Goal: Check status: Check status

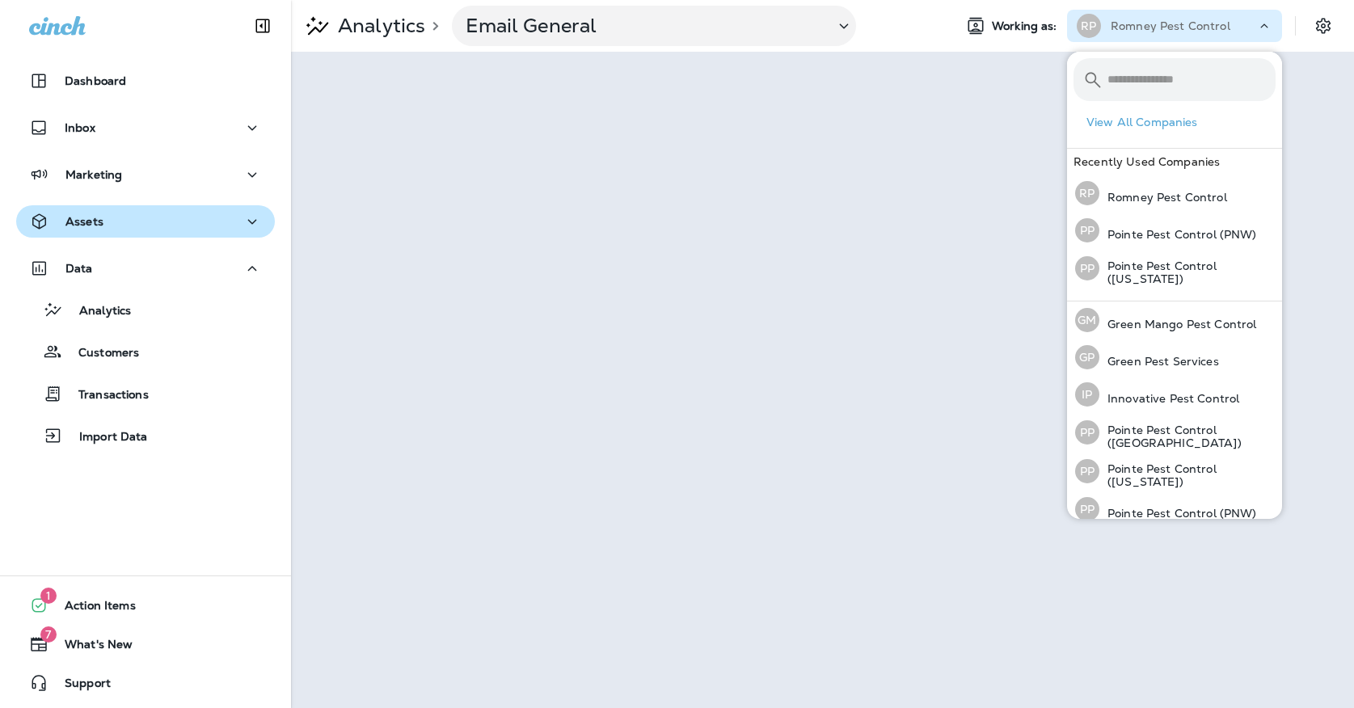
click at [121, 216] on div "Assets" at bounding box center [145, 222] width 233 height 20
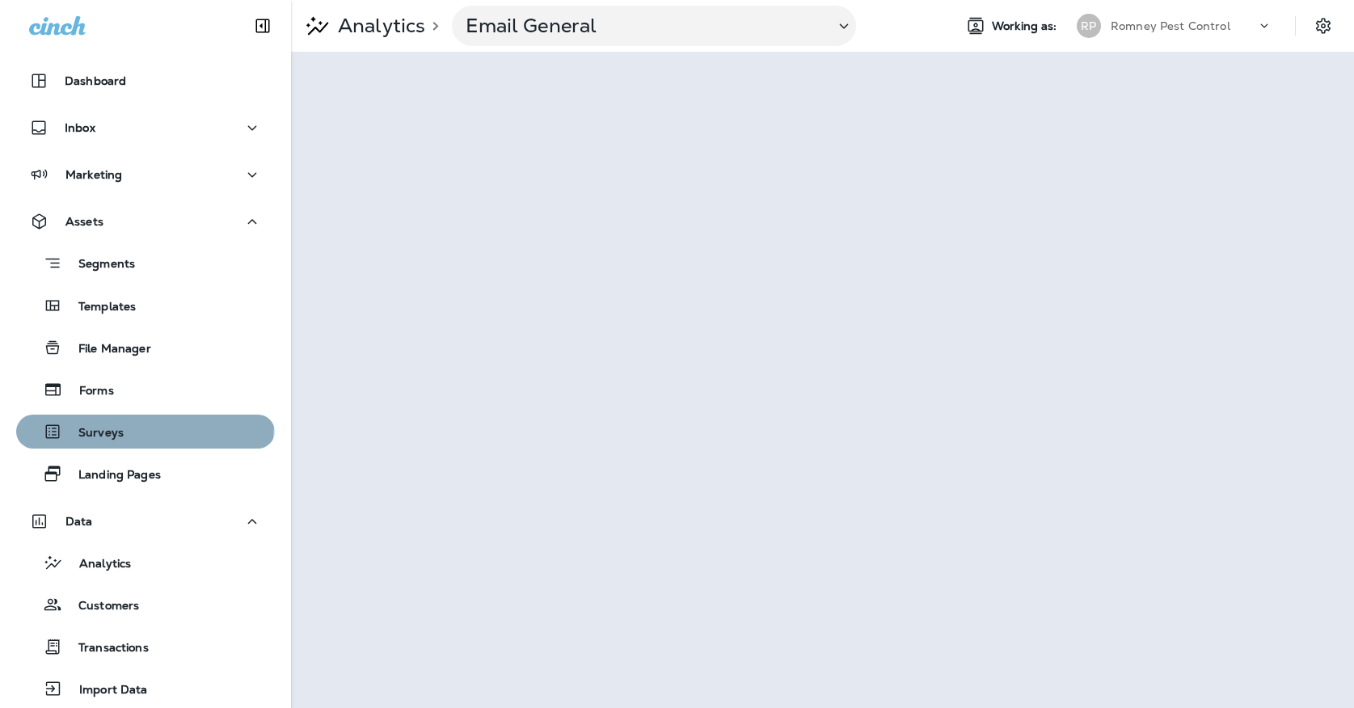
click at [137, 424] on div "Surveys" at bounding box center [146, 432] width 246 height 24
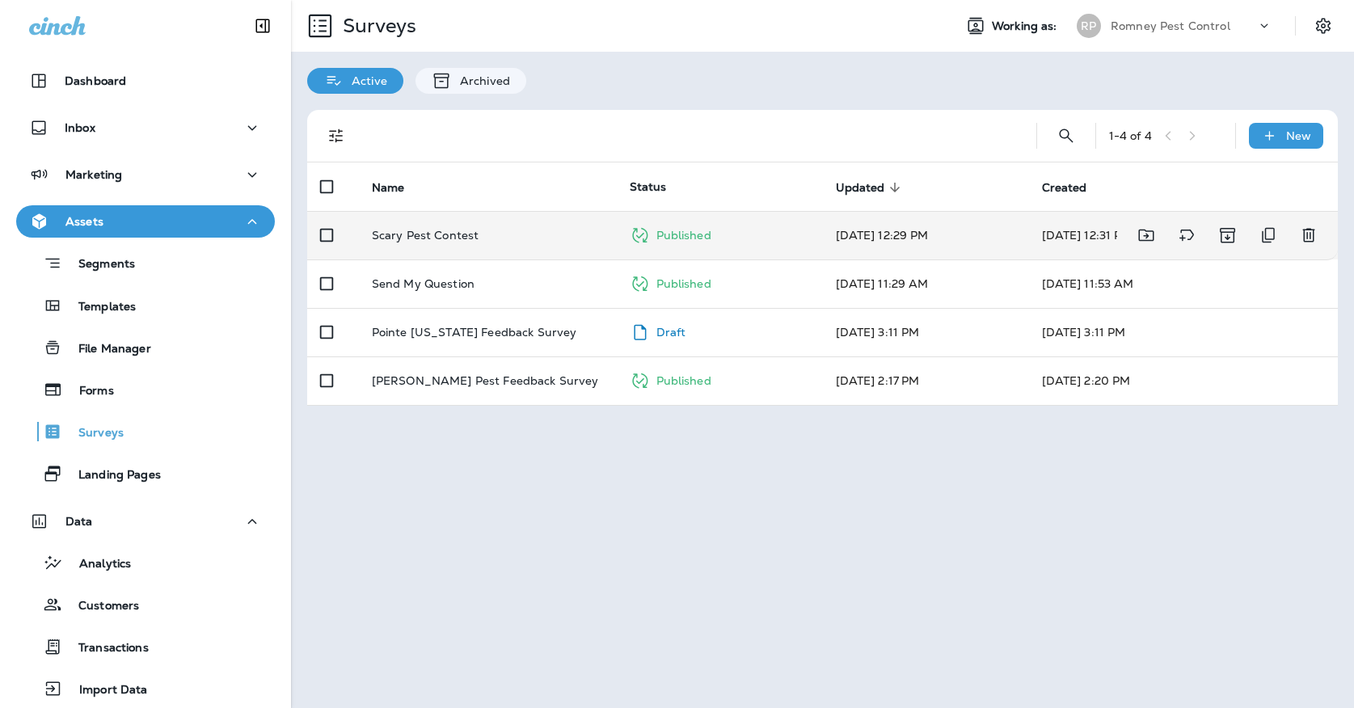
click at [534, 211] on td "Scary Pest Contest" at bounding box center [488, 235] width 258 height 48
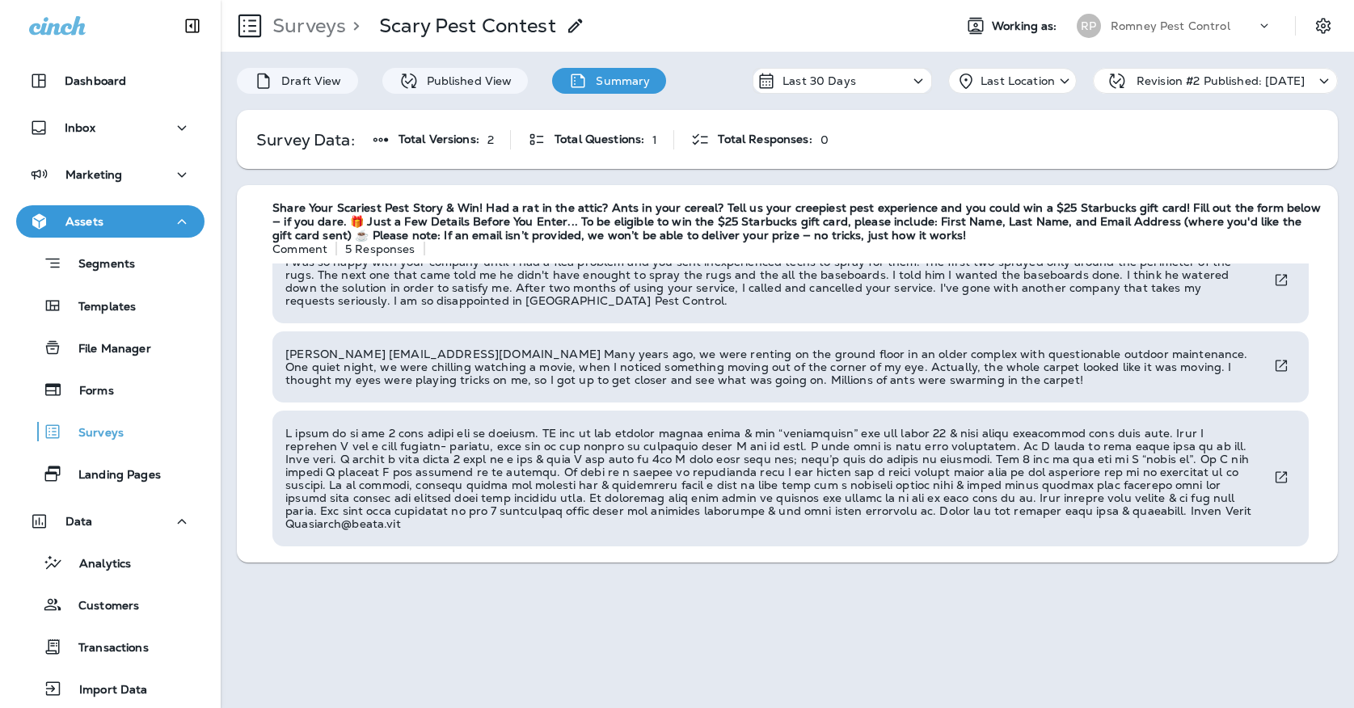
scroll to position [196, 0]
click at [1097, 19] on div "RP" at bounding box center [1089, 26] width 24 height 24
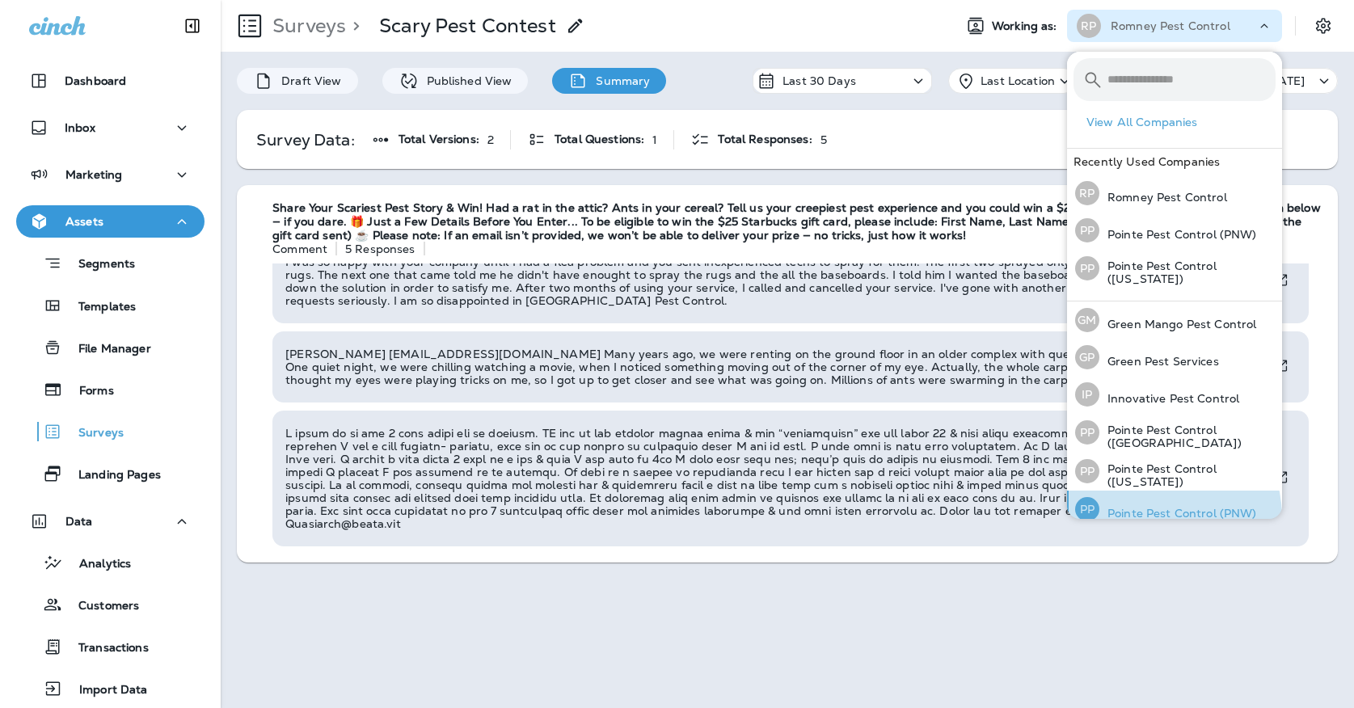
click at [1154, 515] on p "Pointe Pest Control (PNW)" at bounding box center [1178, 513] width 158 height 13
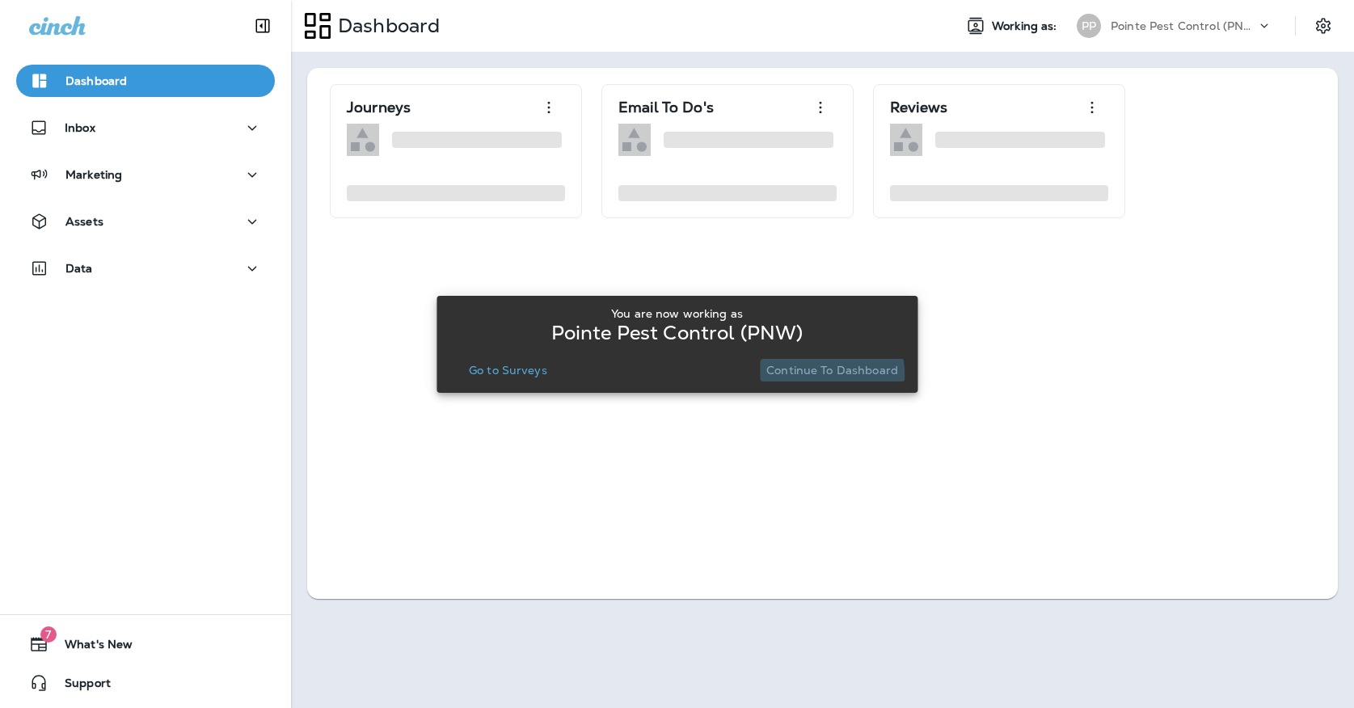
click at [795, 377] on p "Continue to Dashboard" at bounding box center [832, 370] width 132 height 13
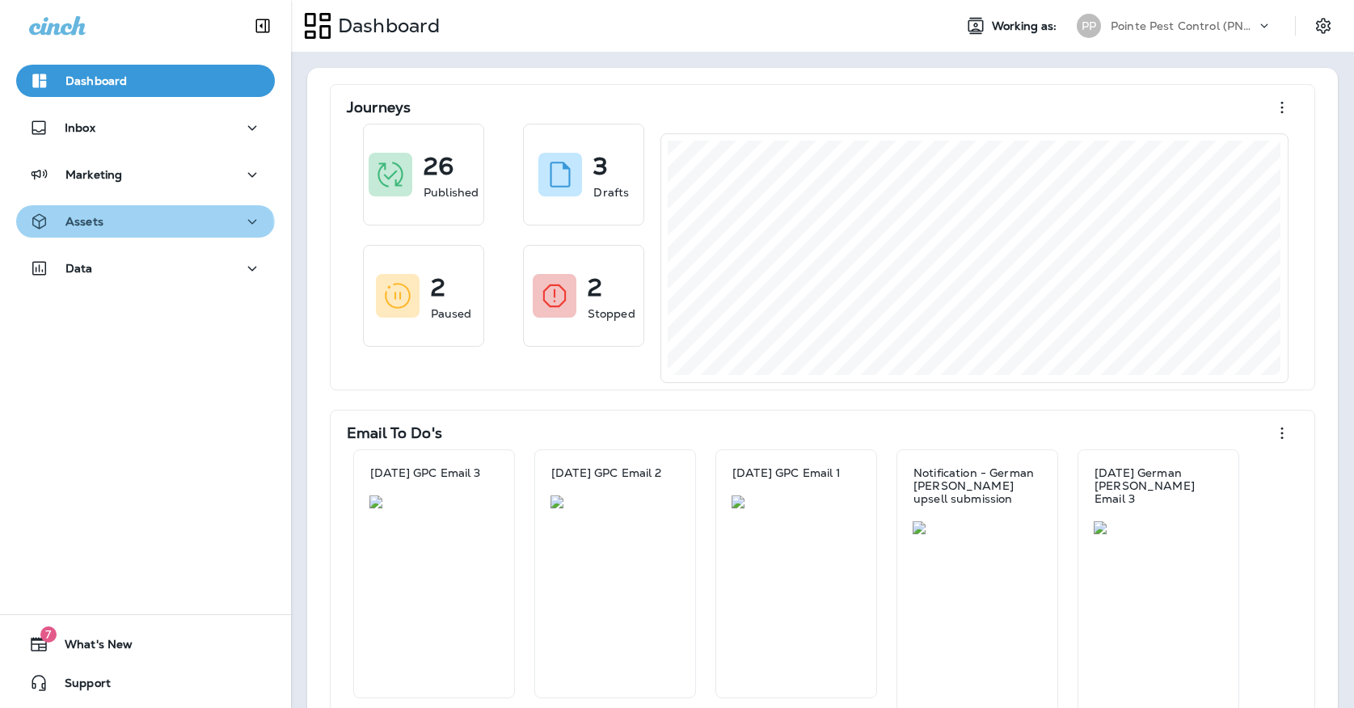
click at [94, 234] on button "Assets" at bounding box center [145, 221] width 259 height 32
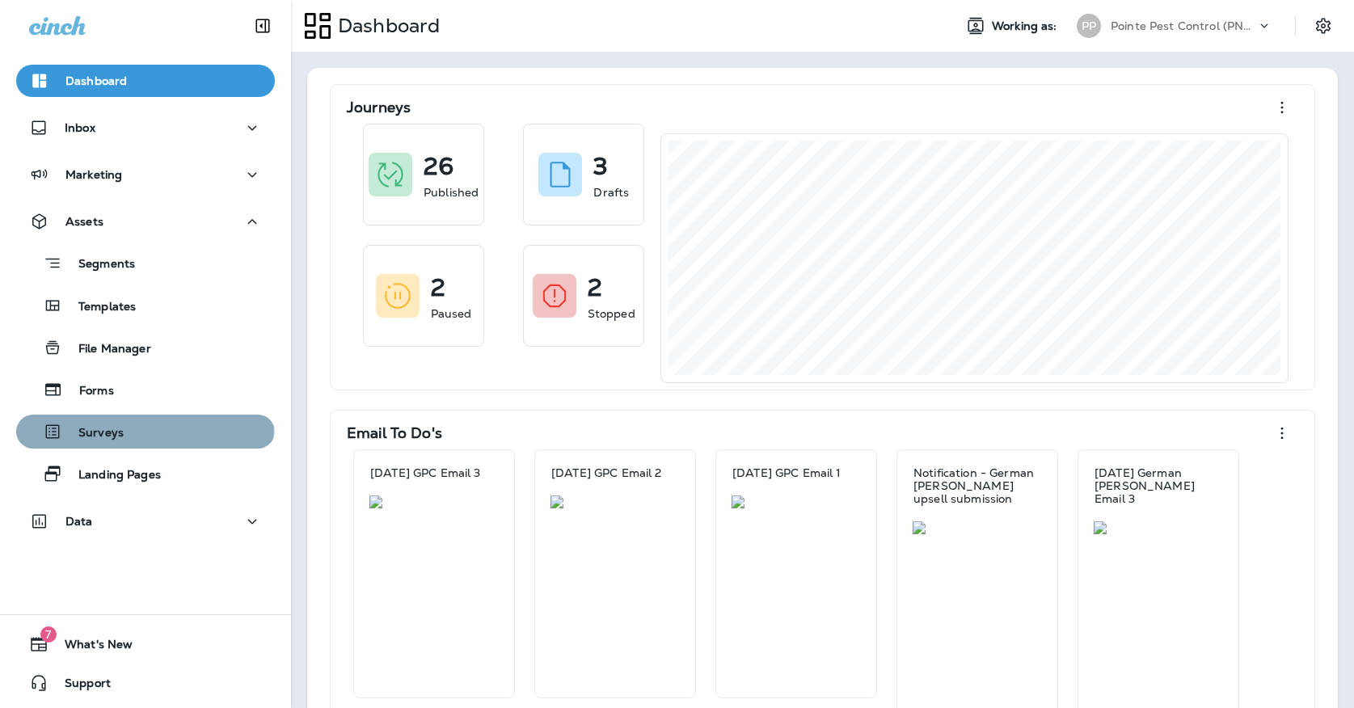
click at [137, 425] on div "Surveys" at bounding box center [146, 432] width 246 height 24
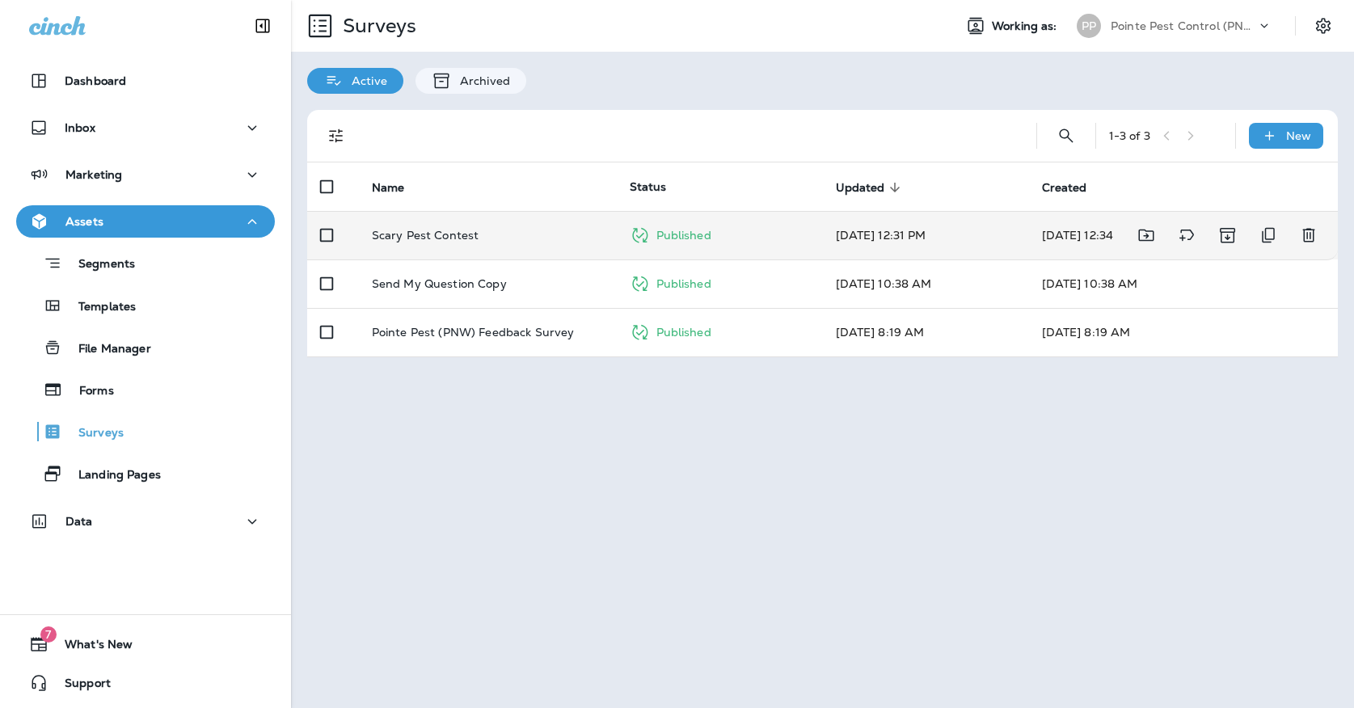
click at [382, 236] on td "Scary Pest Contest" at bounding box center [488, 235] width 258 height 48
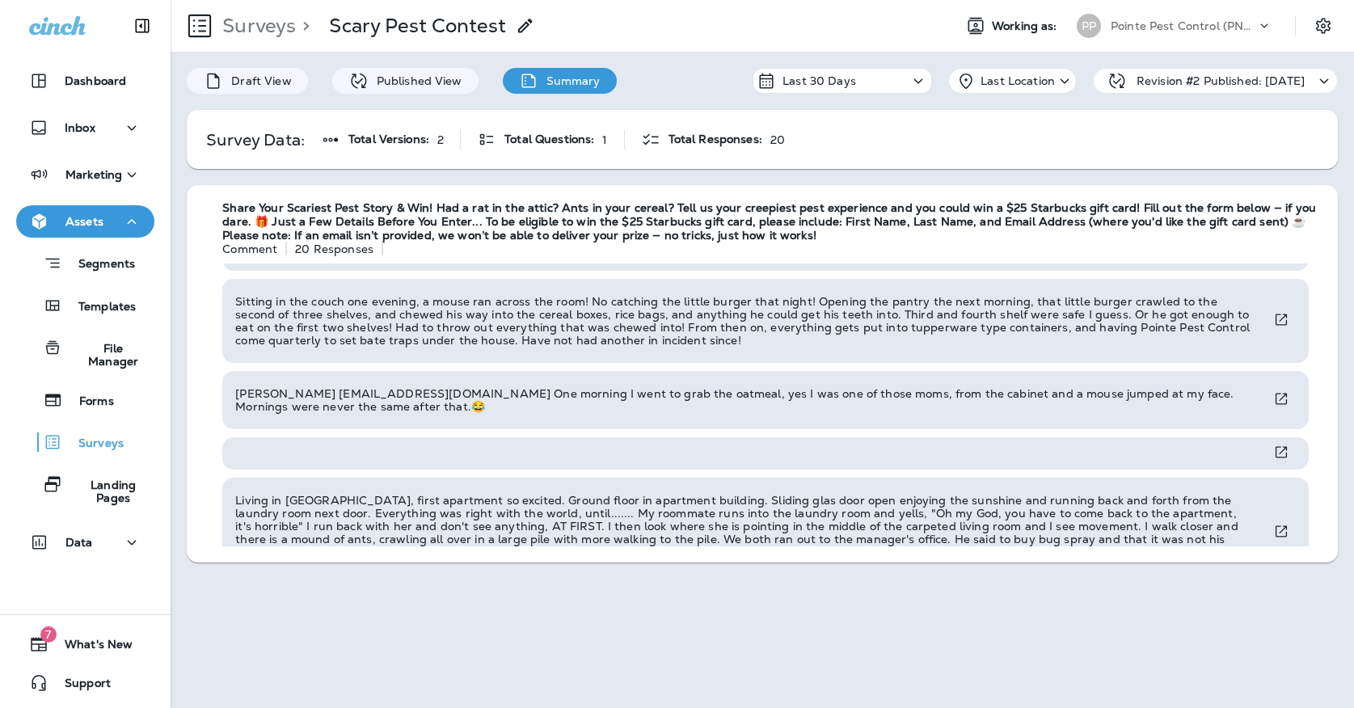
scroll to position [956, 0]
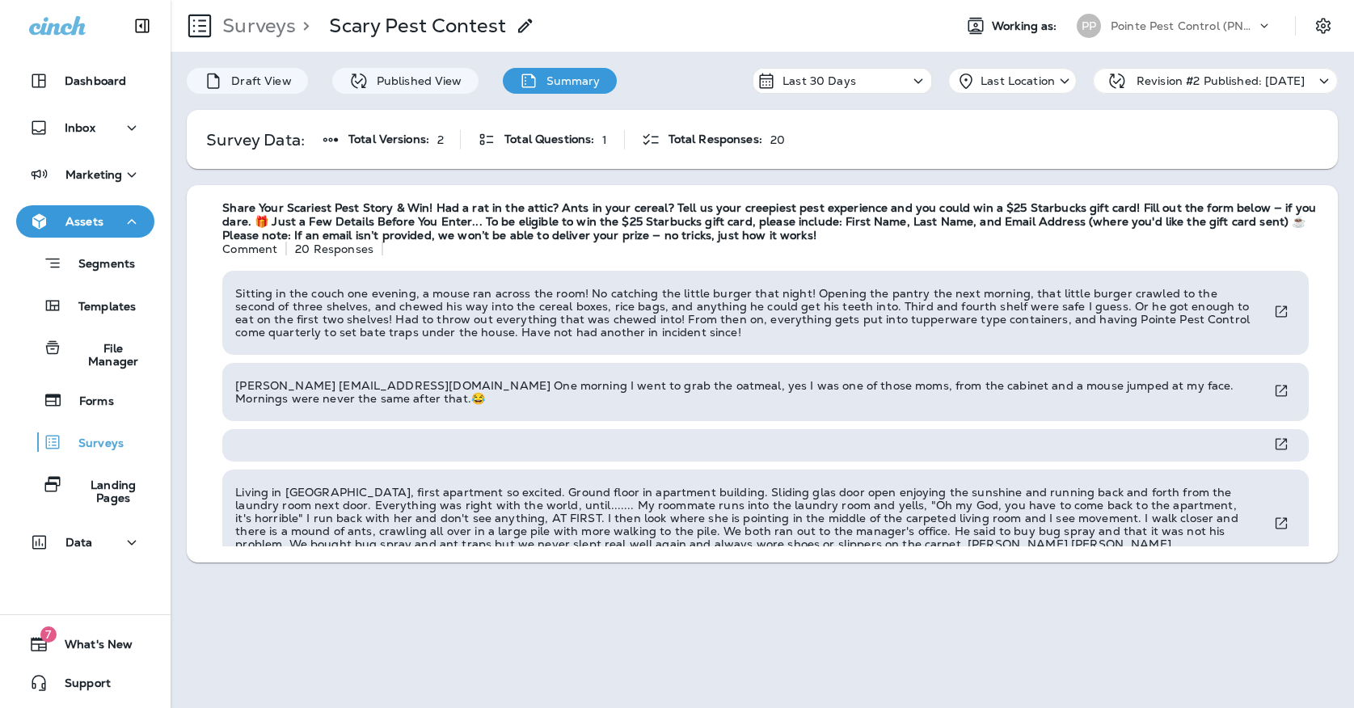
click at [1116, 27] on p "Pointe Pest Control (PNW)" at bounding box center [1183, 25] width 145 height 13
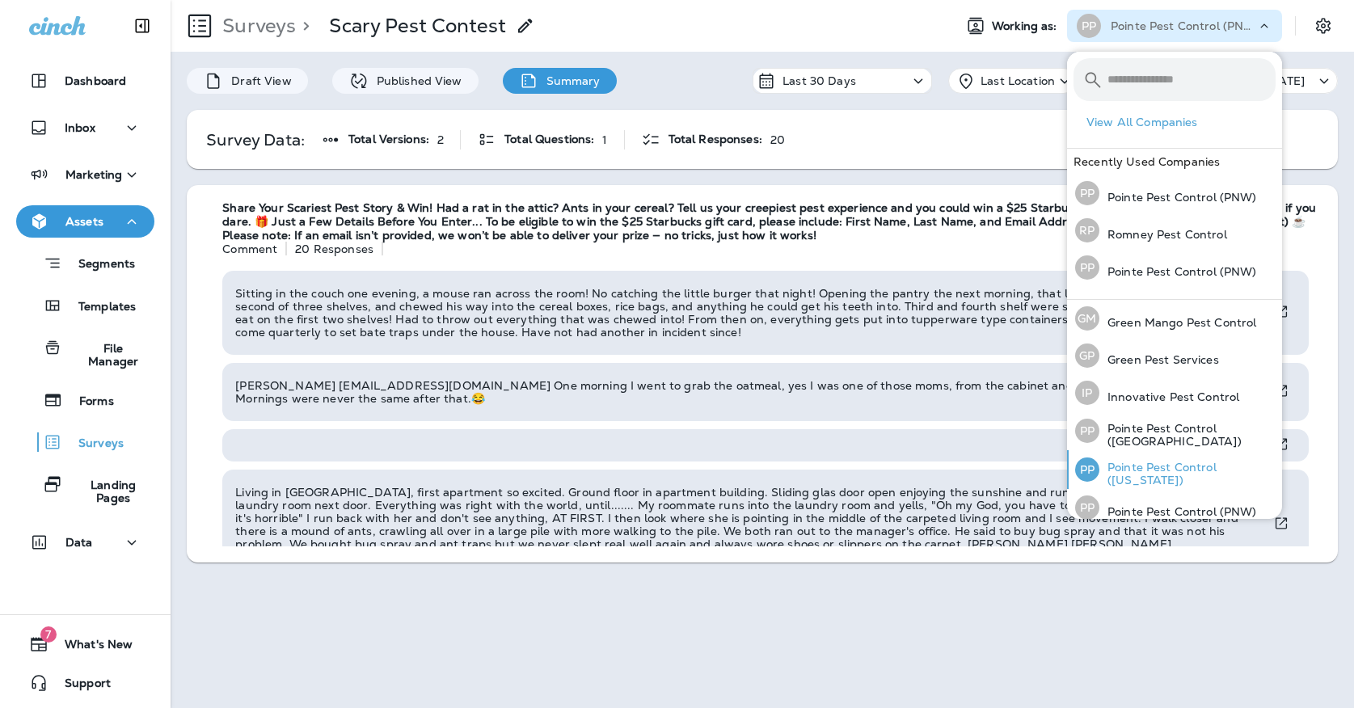
click at [1170, 461] on p "Pointe Pest Control ([US_STATE])" at bounding box center [1187, 474] width 176 height 26
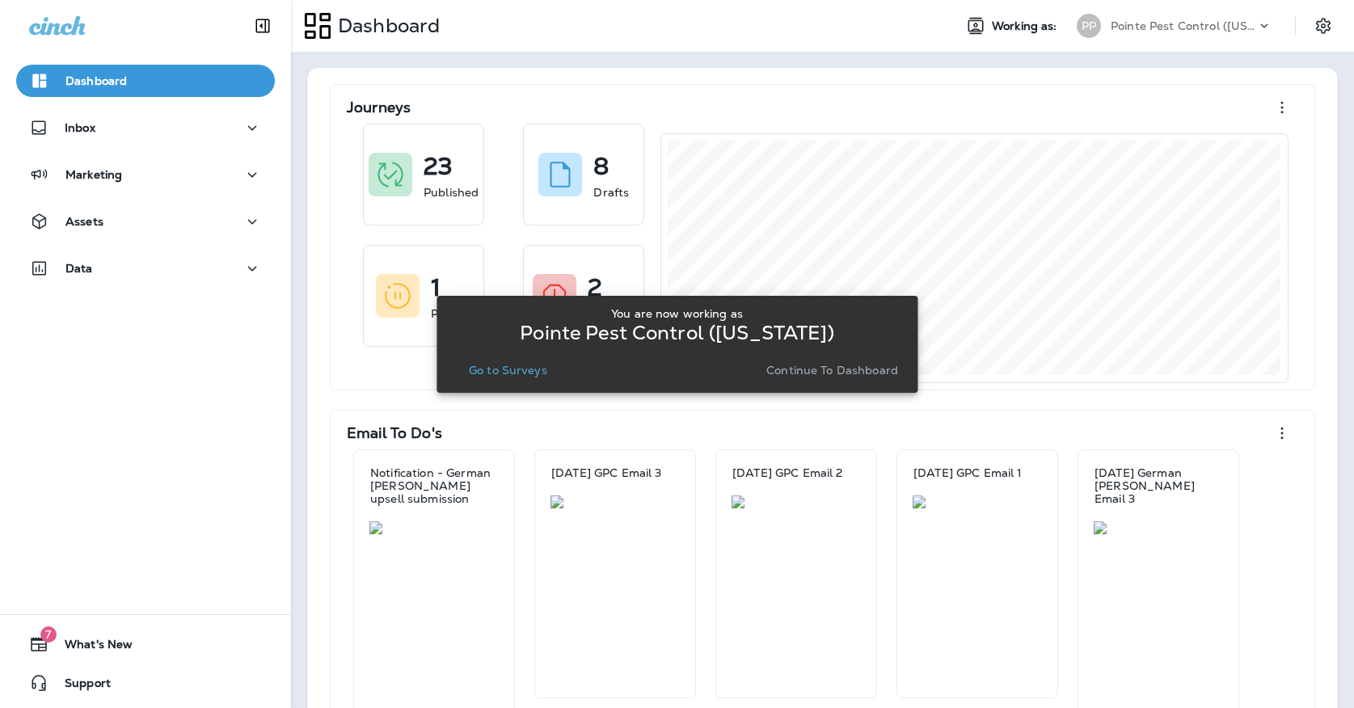
click at [534, 366] on p "Go to Surveys" at bounding box center [508, 370] width 78 height 13
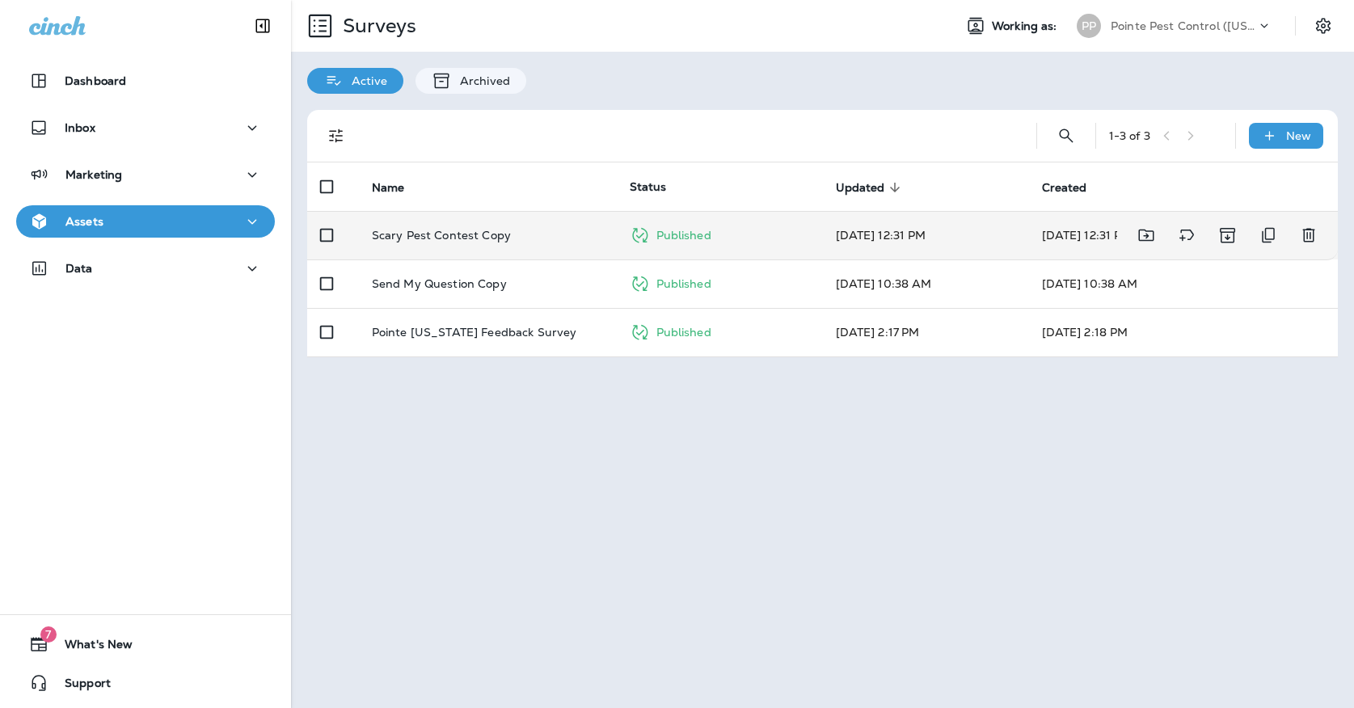
click at [500, 229] on p "Scary Pest Contest Copy" at bounding box center [441, 235] width 139 height 13
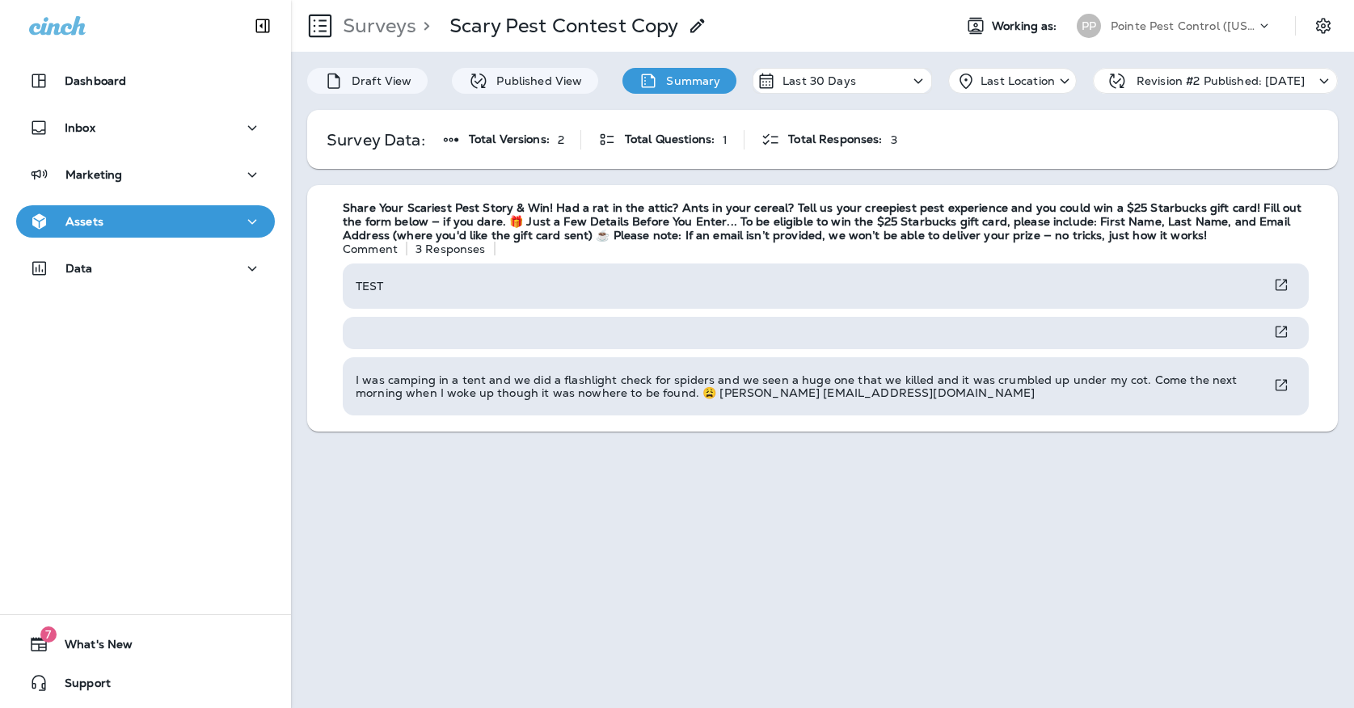
click at [1132, 19] on div "Pointe Pest Control ([US_STATE])" at bounding box center [1183, 26] width 145 height 24
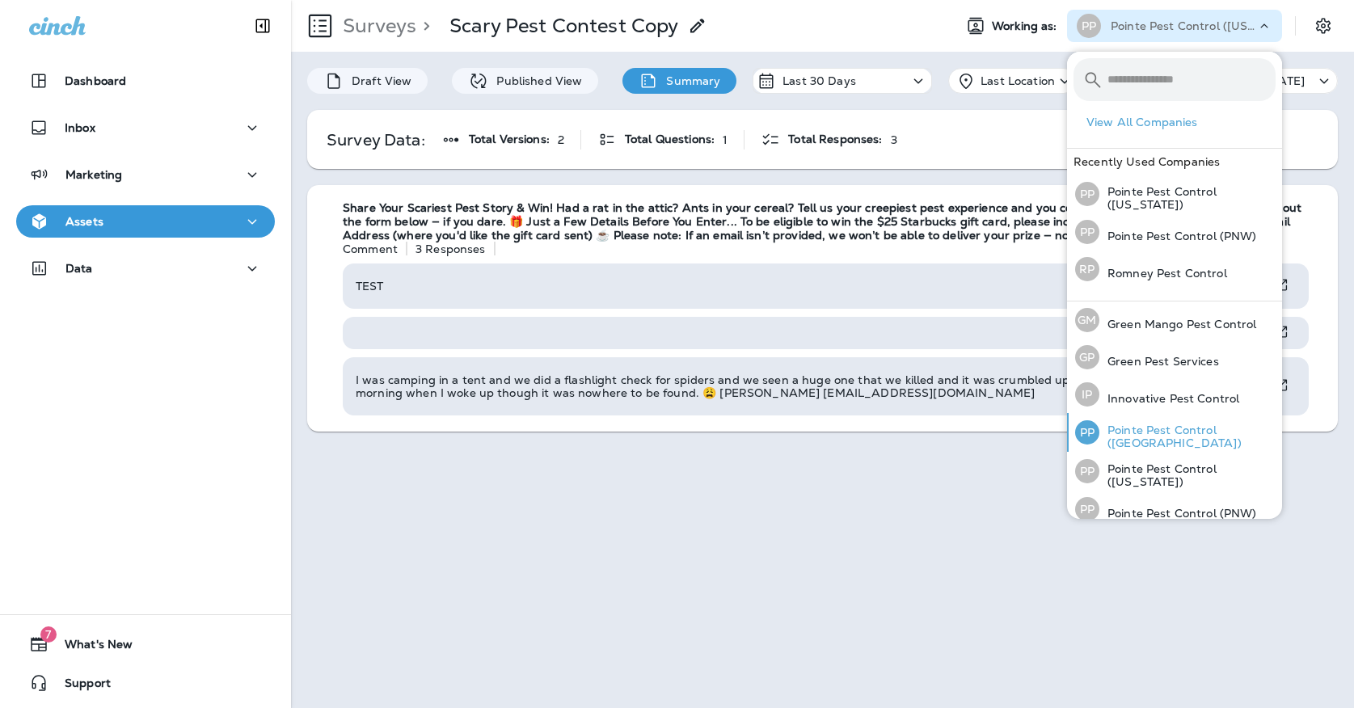
click at [1169, 441] on p "Pointe Pest Control ([GEOGRAPHIC_DATA])" at bounding box center [1187, 437] width 176 height 26
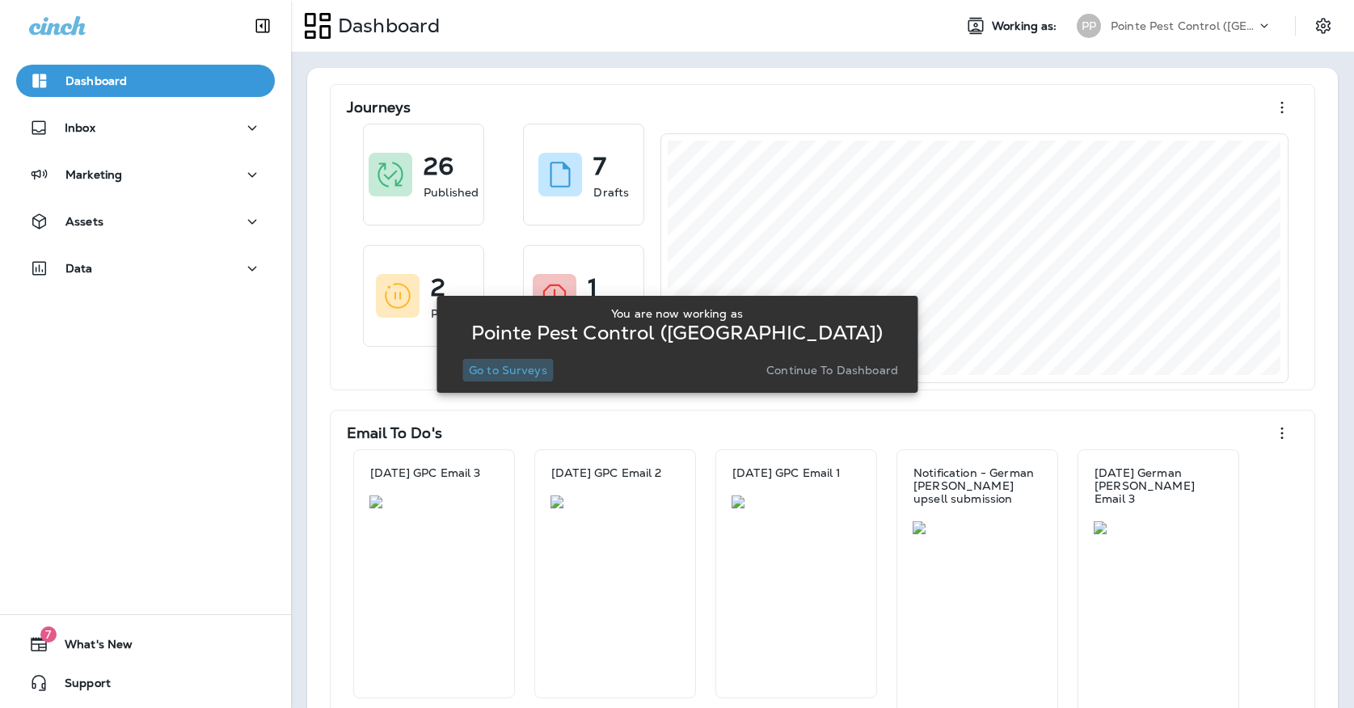
click at [488, 360] on button "Go to Surveys" at bounding box center [507, 370] width 91 height 23
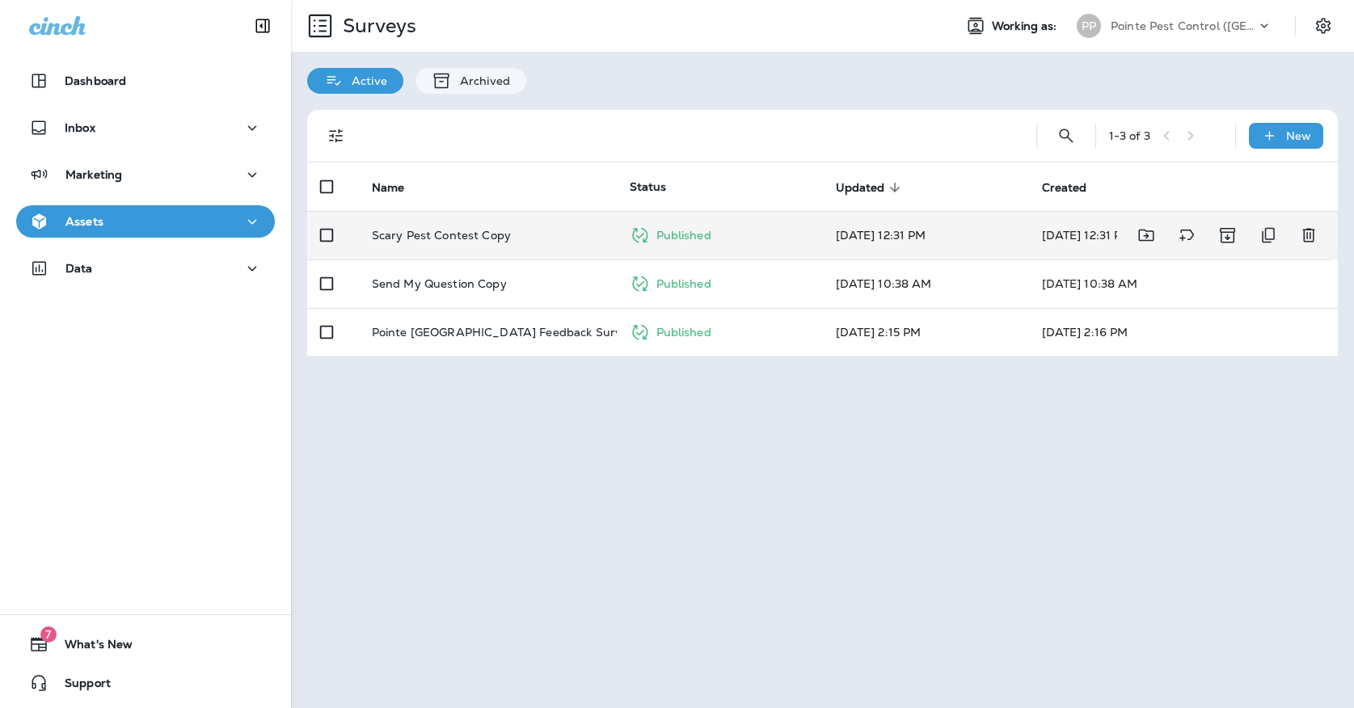
click at [513, 229] on div "Scary Pest Contest Copy" at bounding box center [488, 235] width 232 height 13
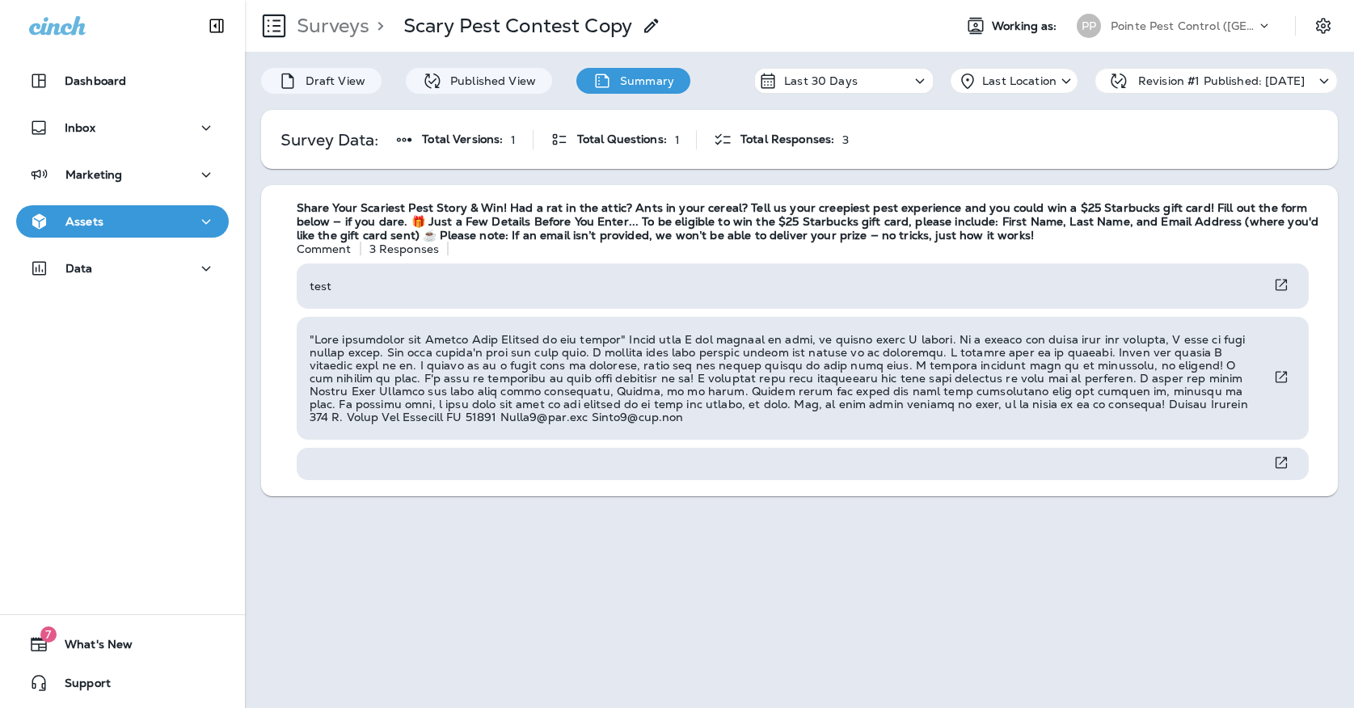
click at [1194, 33] on div "Pointe Pest Control ([GEOGRAPHIC_DATA])" at bounding box center [1183, 26] width 145 height 24
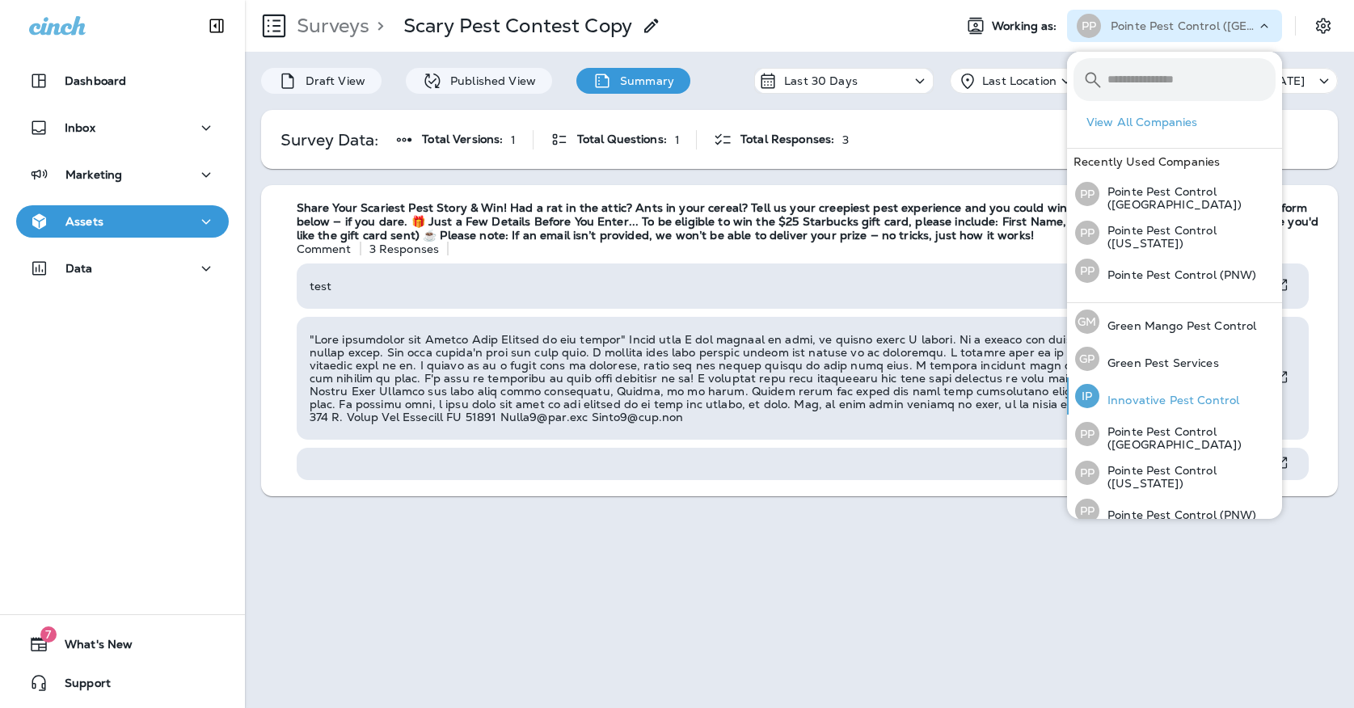
click at [1168, 405] on p "Innovative Pest Control" at bounding box center [1169, 400] width 140 height 13
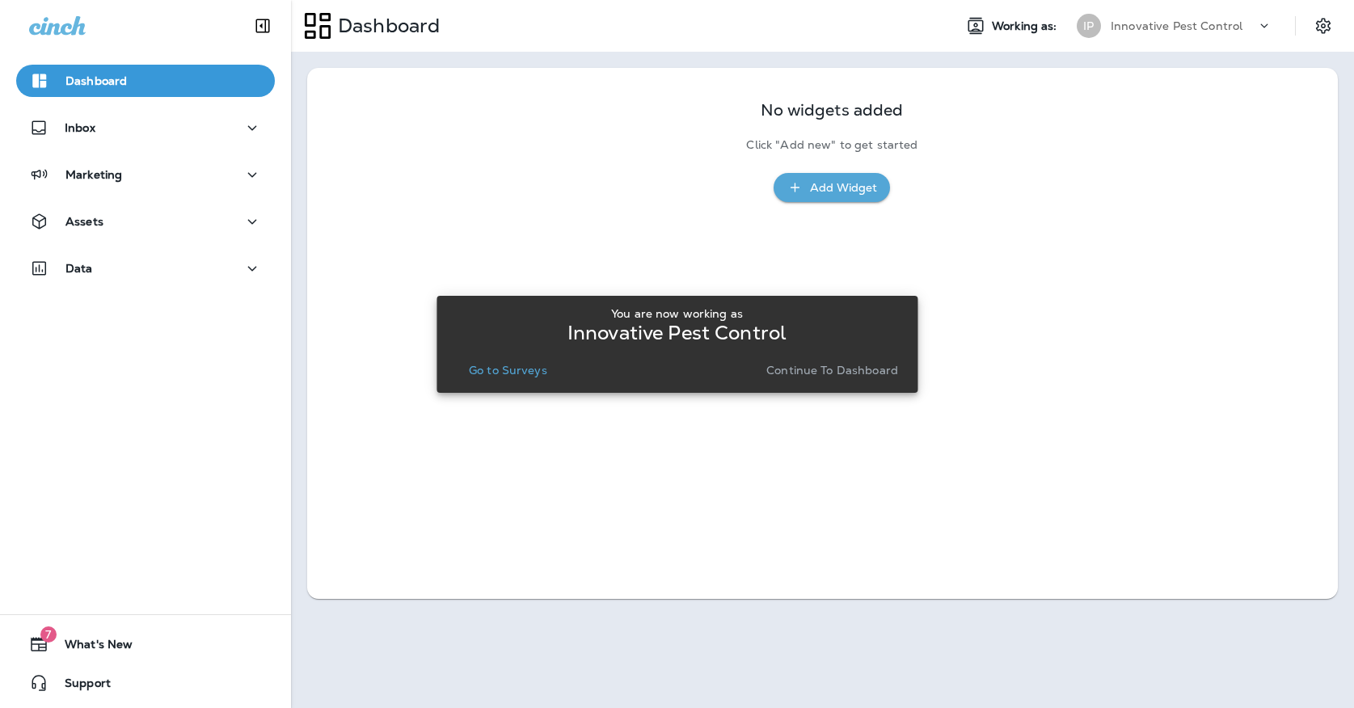
click at [495, 373] on p "Go to Surveys" at bounding box center [508, 370] width 78 height 13
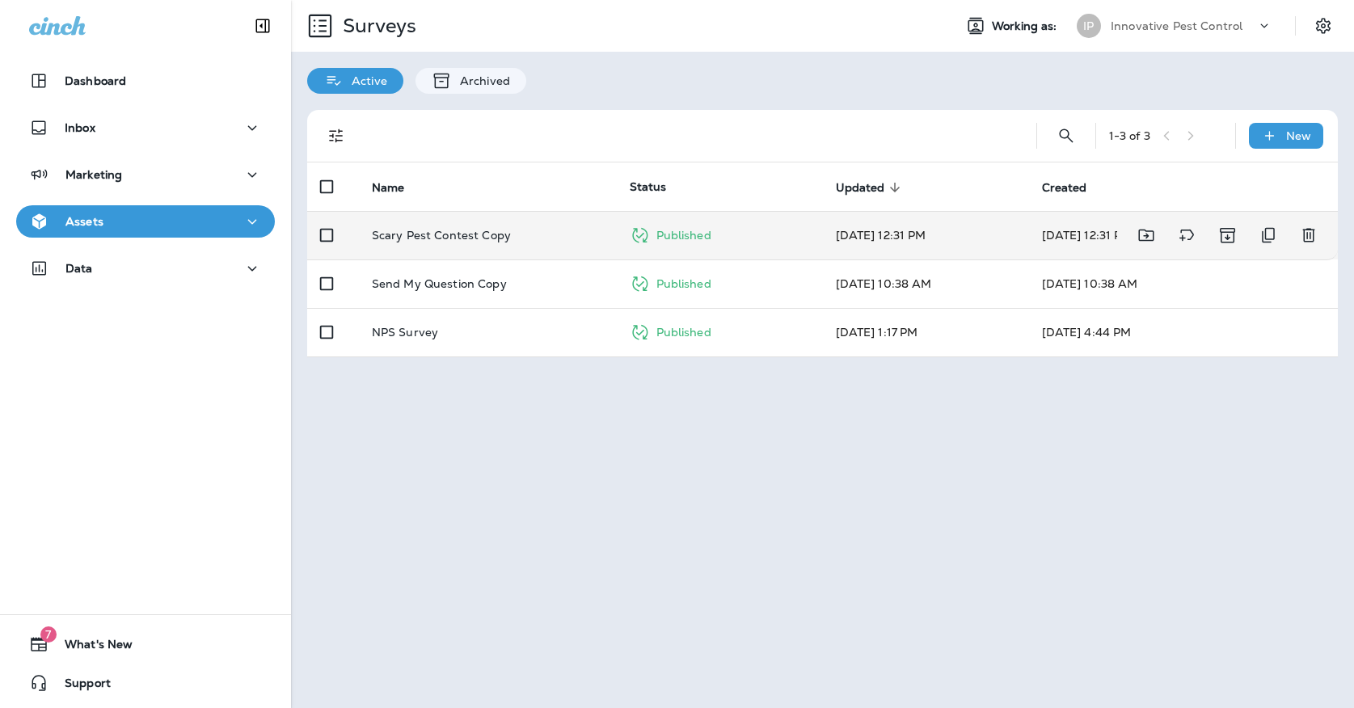
click at [484, 229] on p "Scary Pest Contest Copy" at bounding box center [441, 235] width 139 height 13
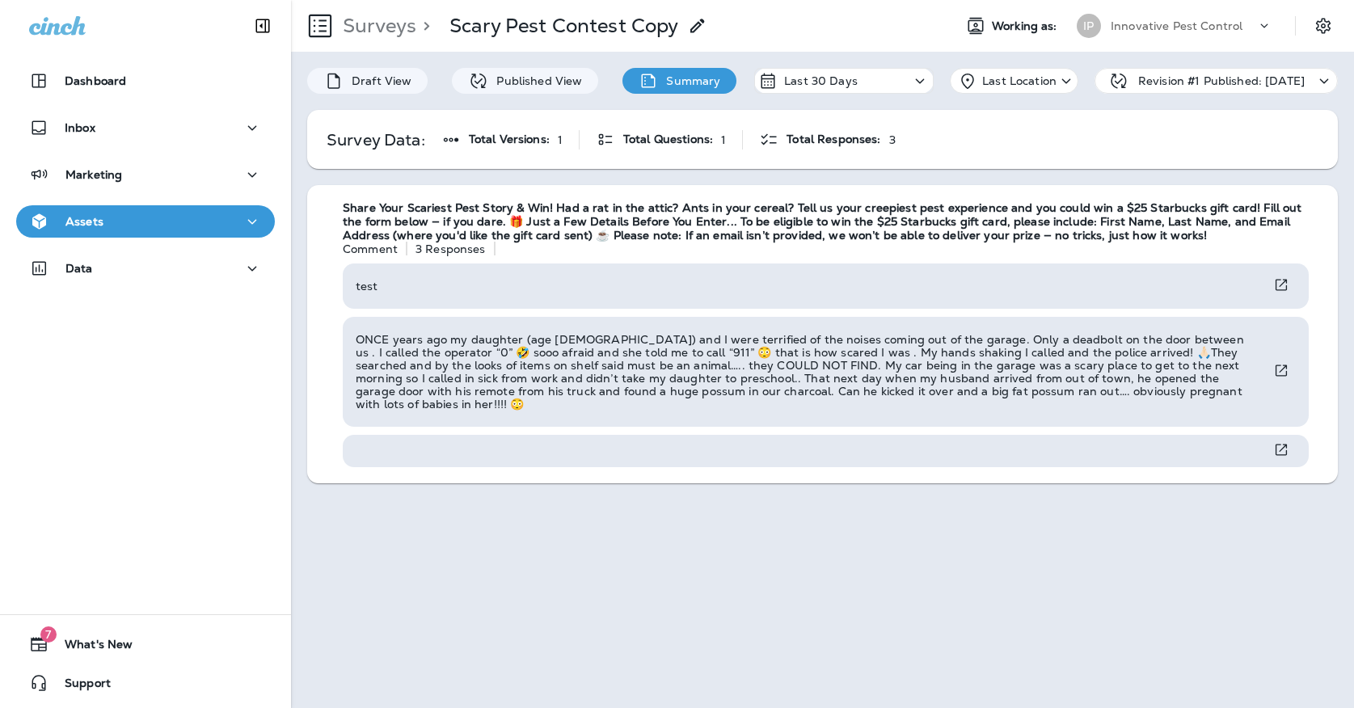
drag, startPoint x: 1123, startPoint y: 36, endPoint x: 1080, endPoint y: 36, distance: 42.8
click at [1122, 36] on div "Innovative Pest Control" at bounding box center [1183, 26] width 145 height 24
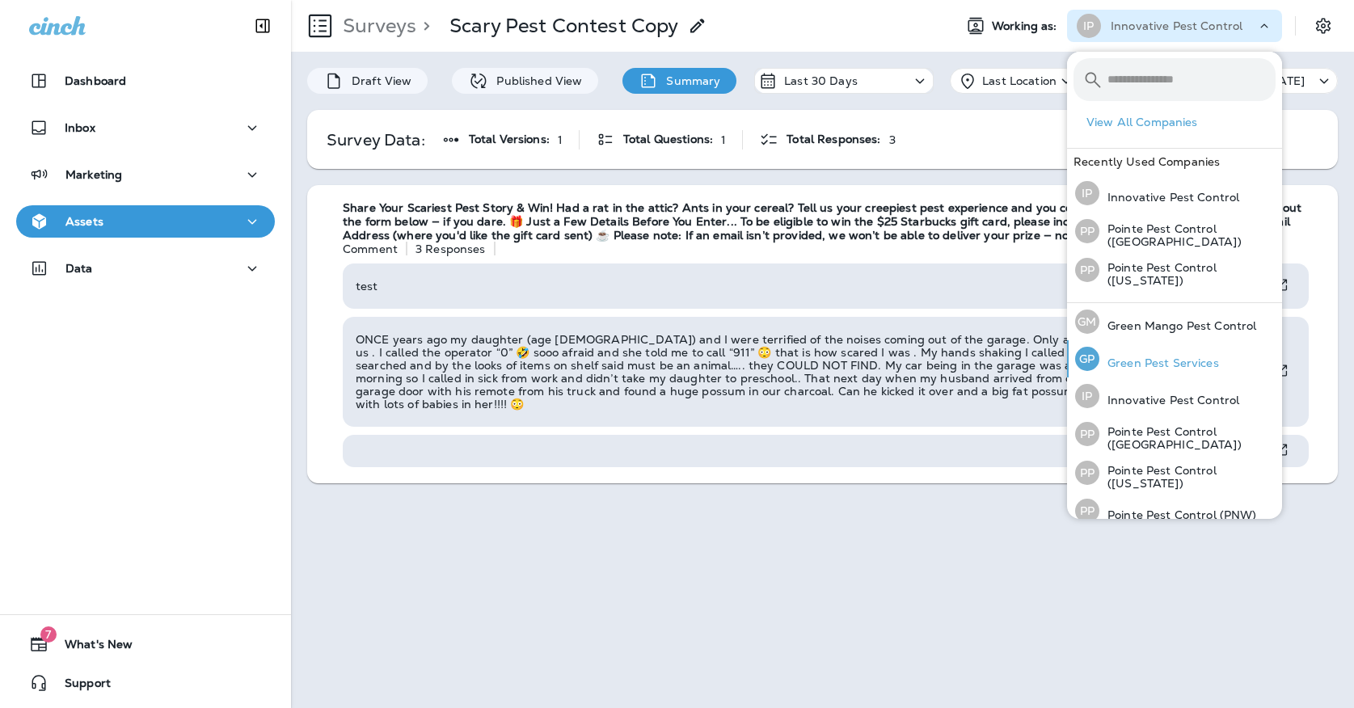
click at [1193, 367] on p "Green Pest Services" at bounding box center [1159, 362] width 120 height 13
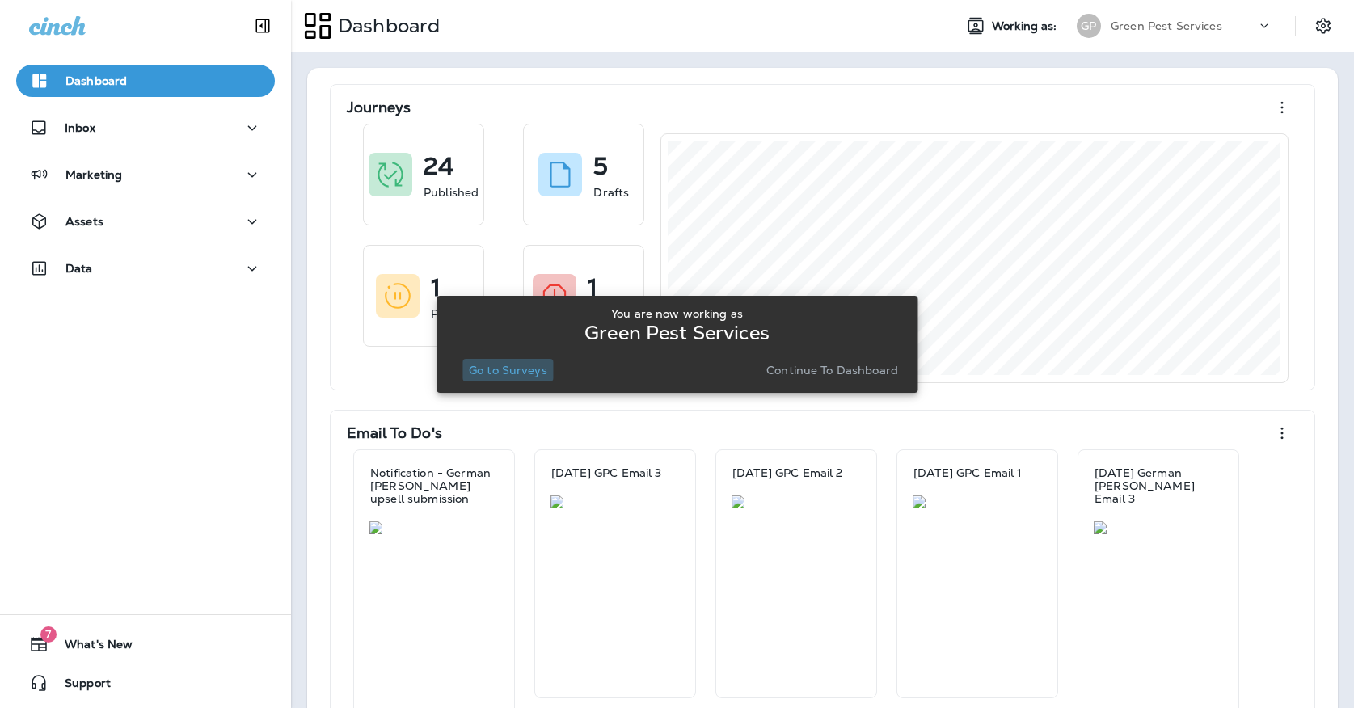
click at [529, 381] on button "Go to Surveys" at bounding box center [507, 370] width 91 height 23
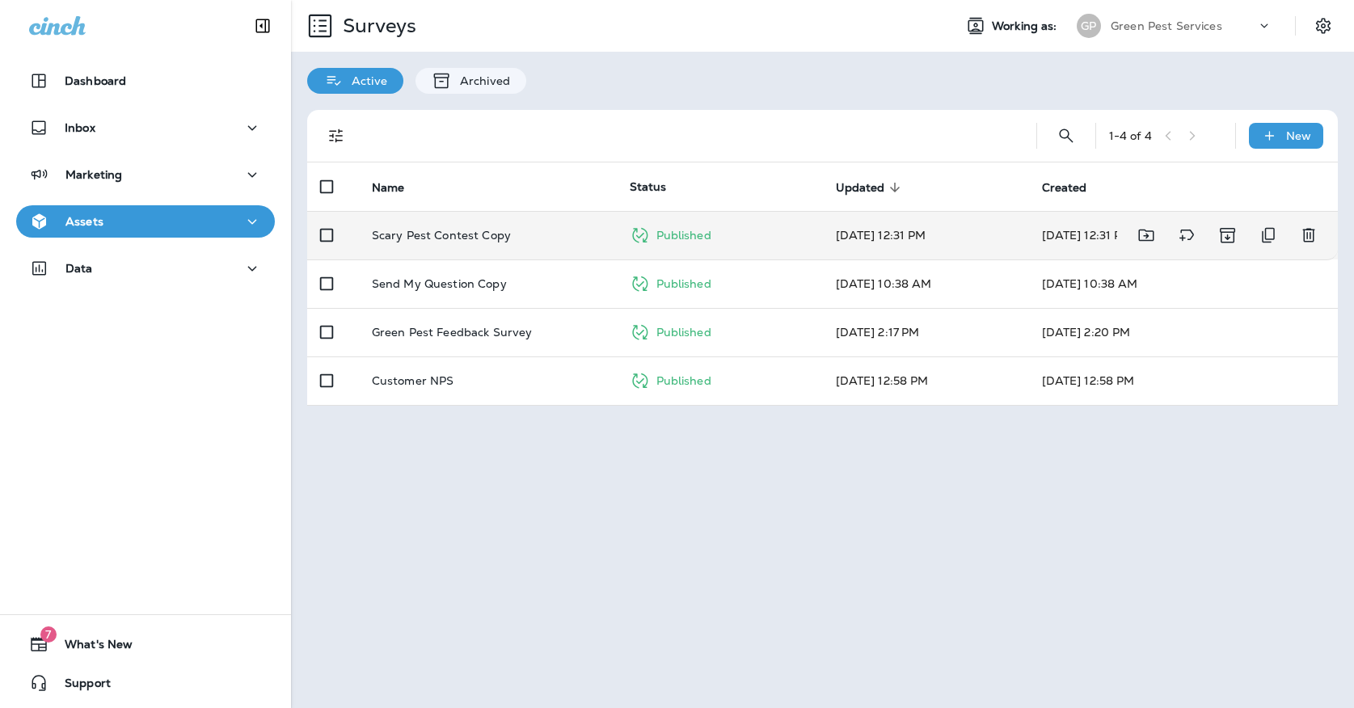
click at [503, 231] on td "Scary Pest Contest Copy" at bounding box center [488, 235] width 258 height 48
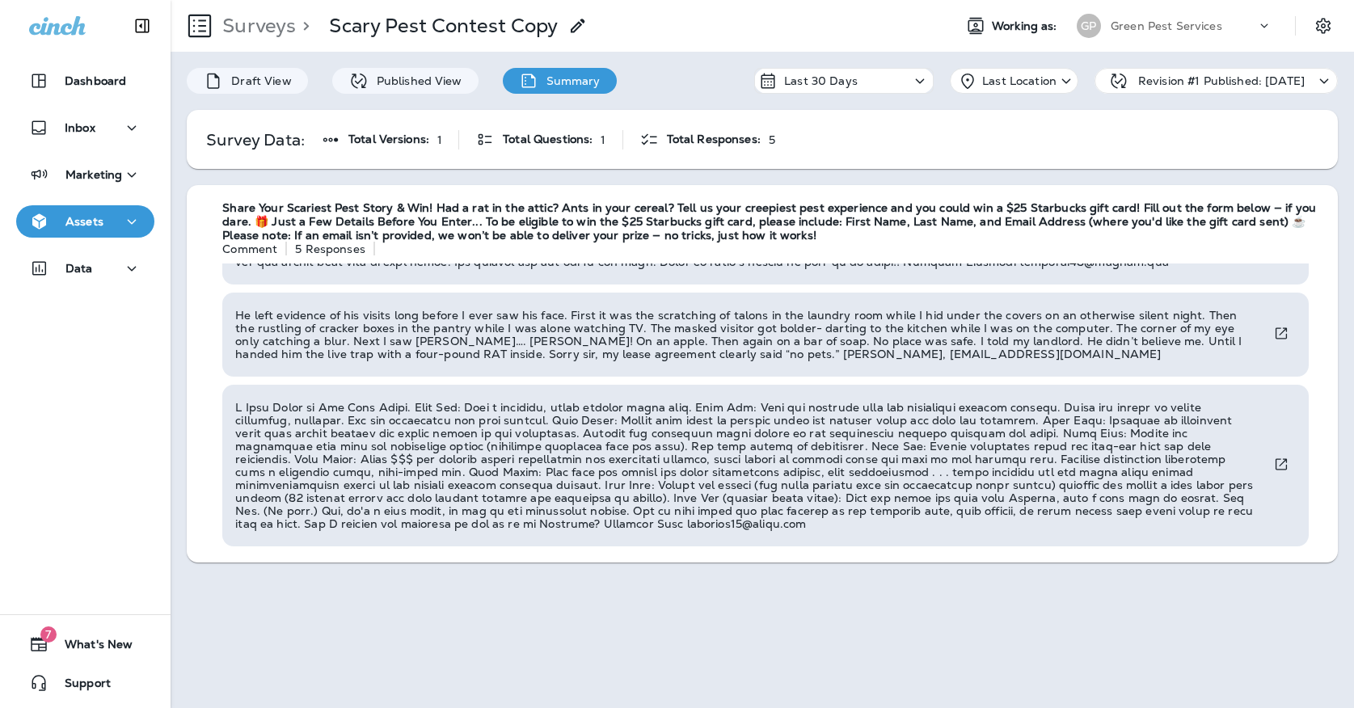
scroll to position [196, 0]
click at [1111, 31] on p "Green Pest Services" at bounding box center [1167, 25] width 112 height 13
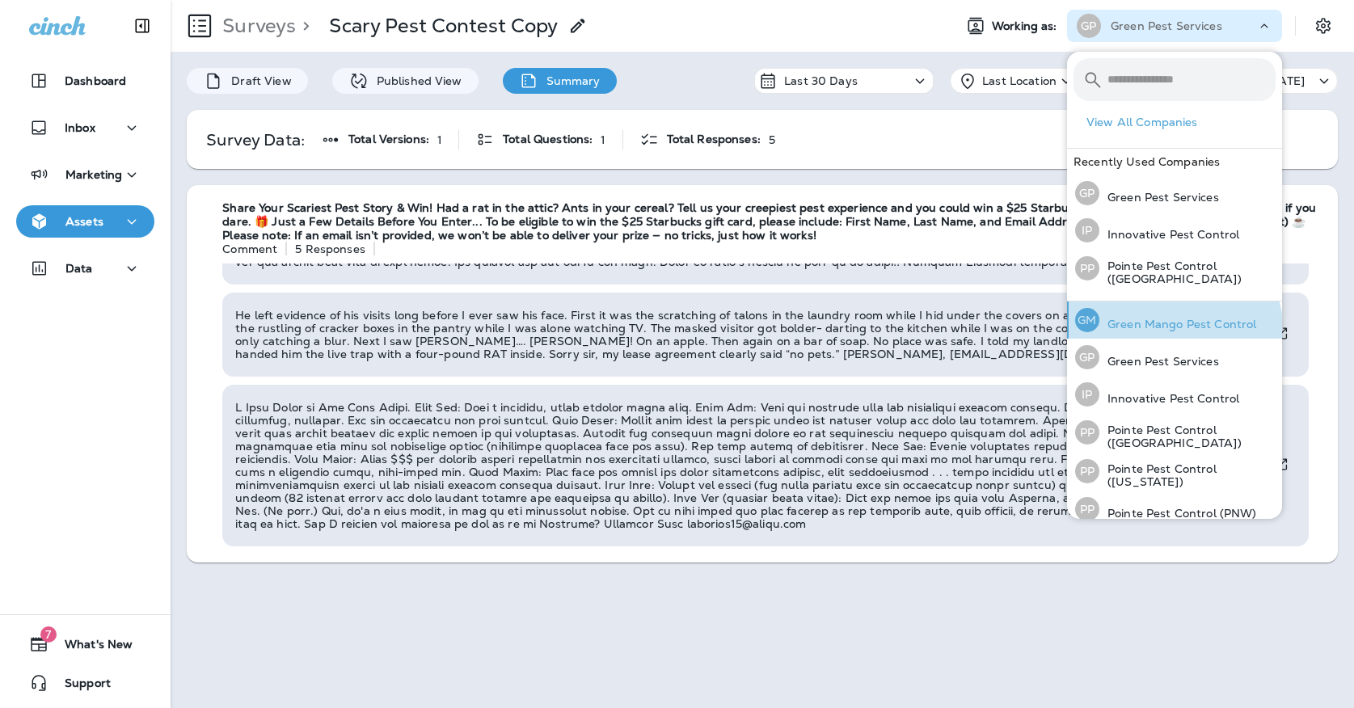
click at [1156, 333] on div "[PERSON_NAME] Mango Pest Control" at bounding box center [1166, 319] width 194 height 37
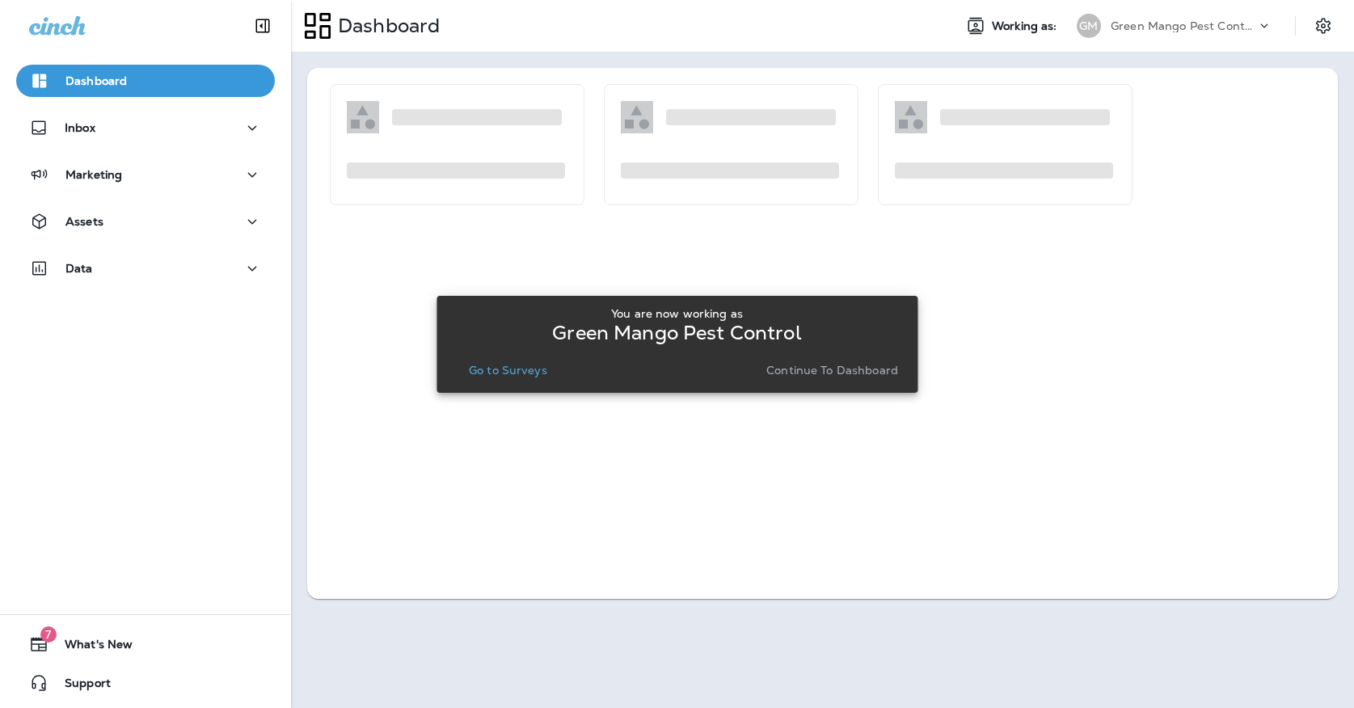
click at [510, 384] on div "You are now working as Green Mango Pest Control Go to Surveys Continue to Dashb…" at bounding box center [676, 344] width 455 height 87
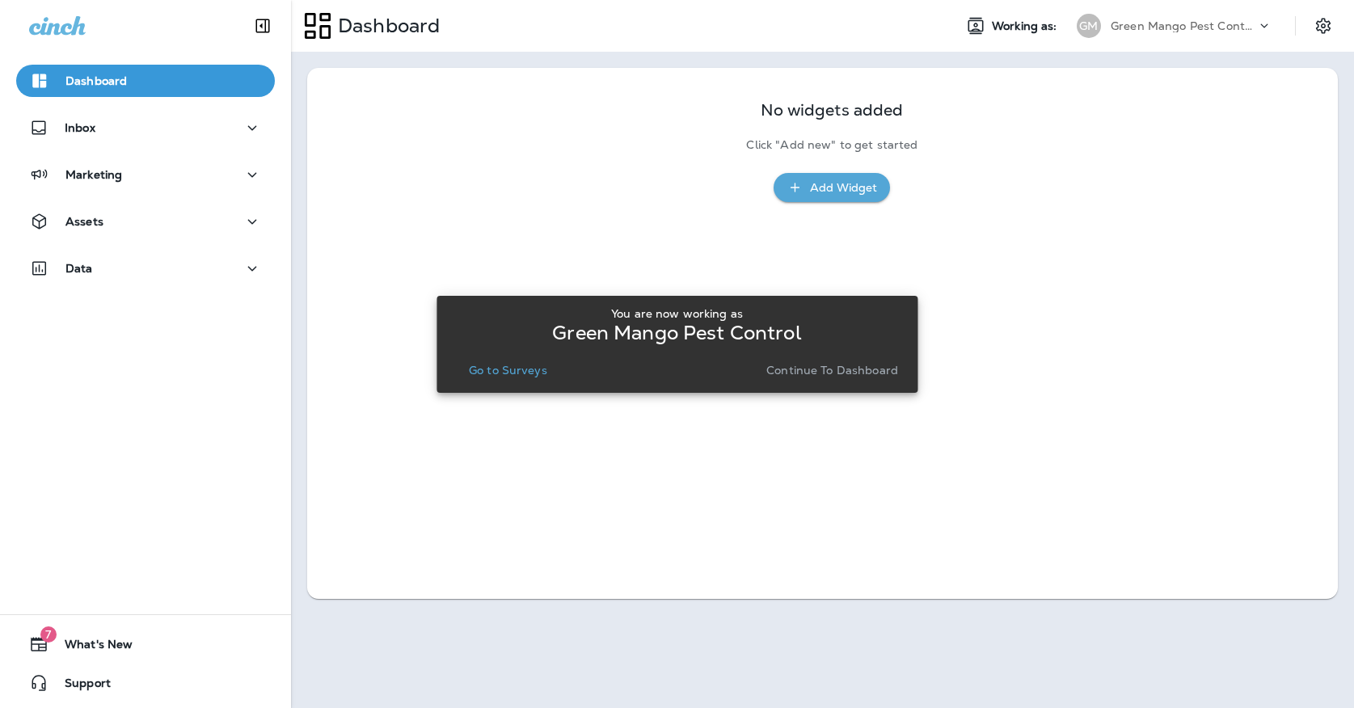
click at [510, 376] on p "Go to Surveys" at bounding box center [508, 370] width 78 height 13
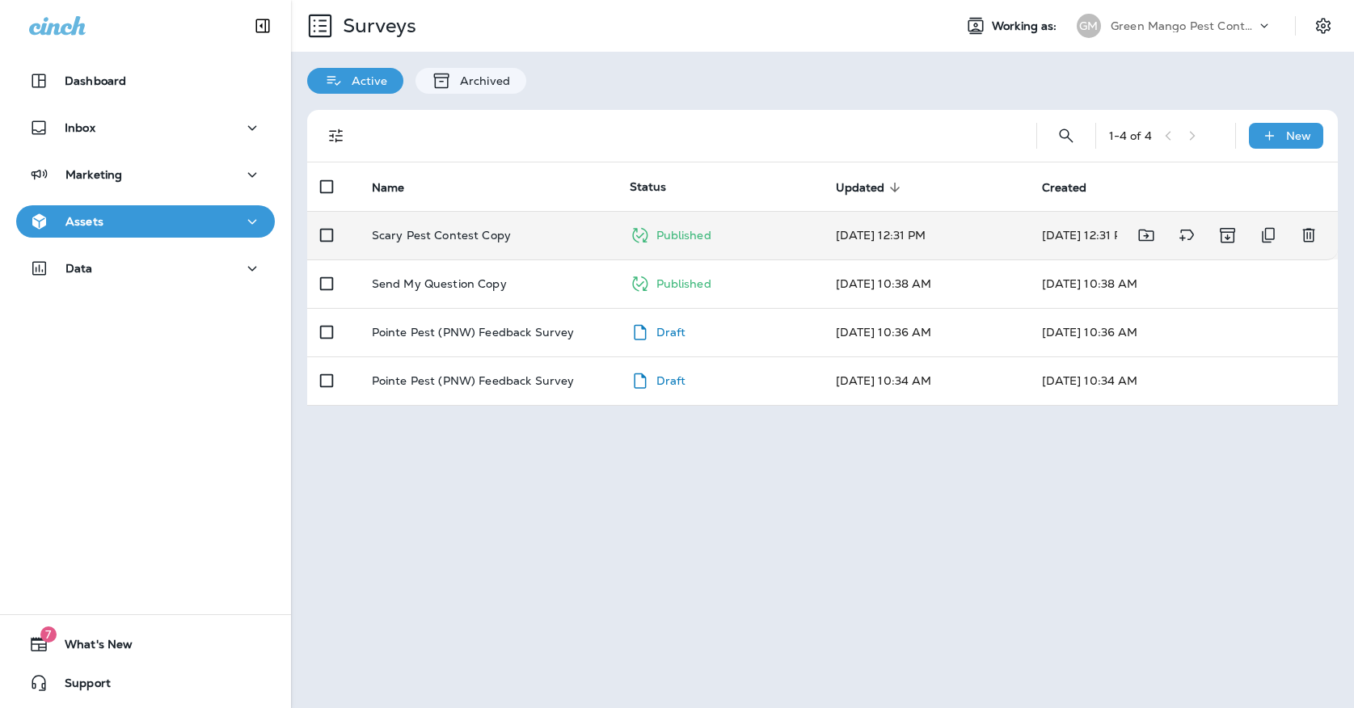
click at [511, 211] on td "Scary Pest Contest Copy" at bounding box center [488, 235] width 258 height 48
